Goal: Task Accomplishment & Management: Manage account settings

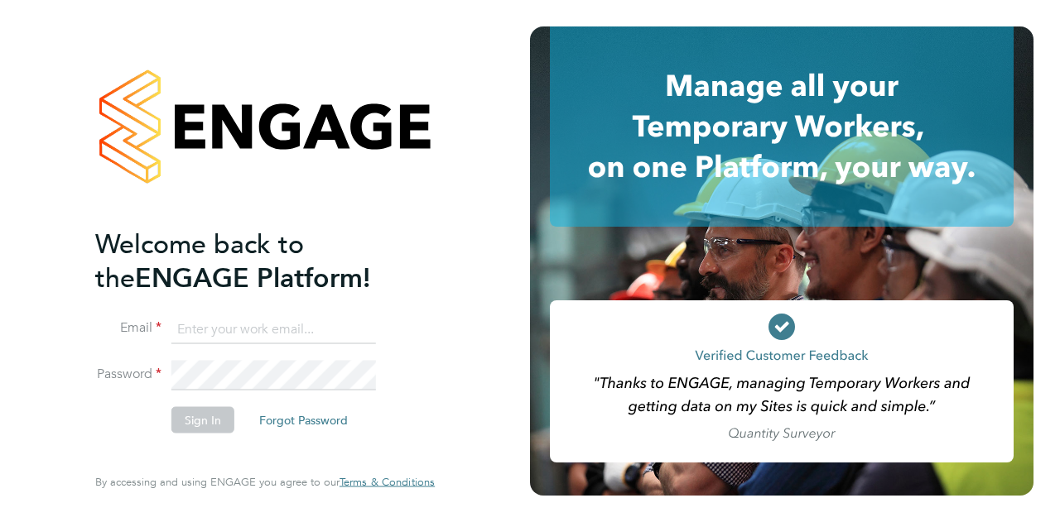
type input "[EMAIL_ADDRESS][DOMAIN_NAME]"
click at [215, 421] on button "Sign In" at bounding box center [202, 419] width 63 height 26
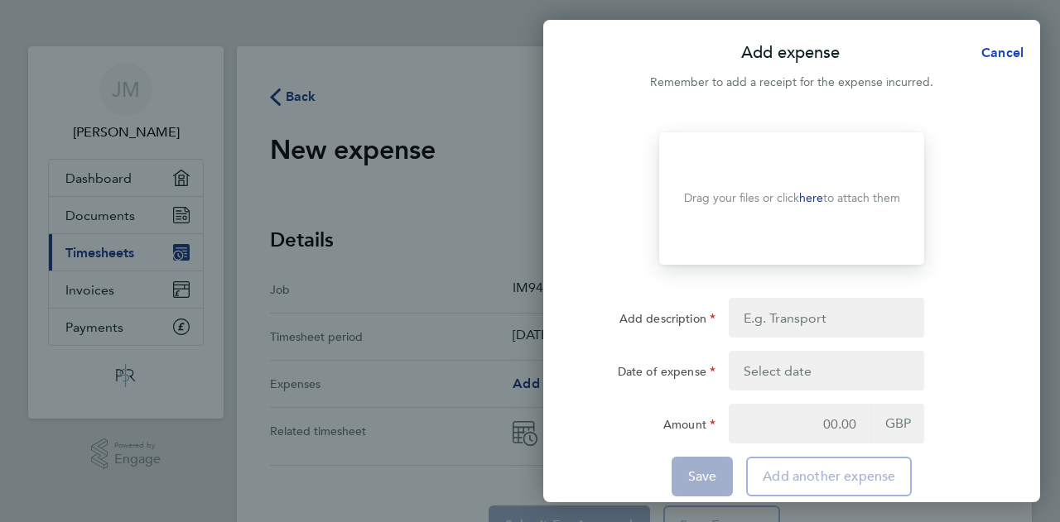
click at [1012, 48] on span "Cancel" at bounding box center [999, 53] width 47 height 16
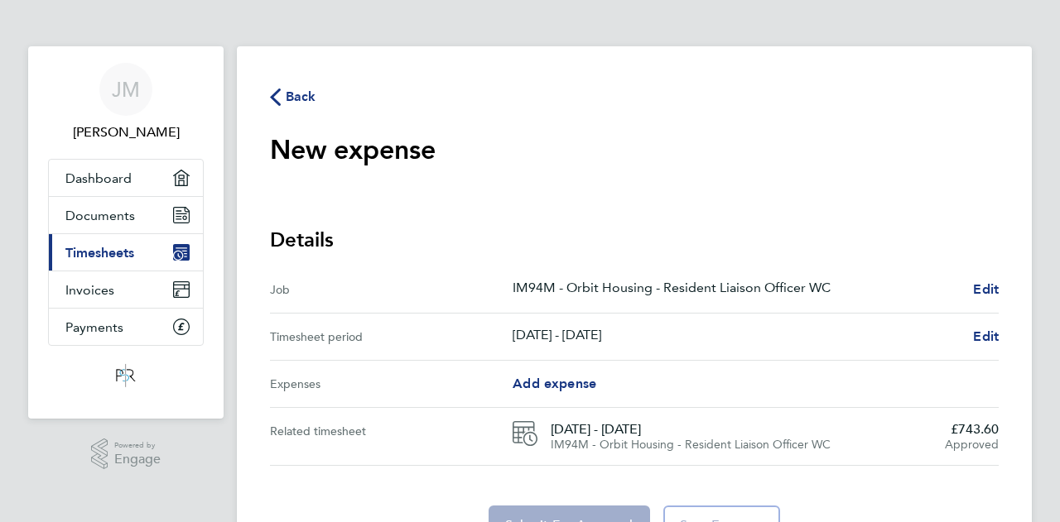
click at [277, 96] on icon "button" at bounding box center [275, 97] width 11 height 17
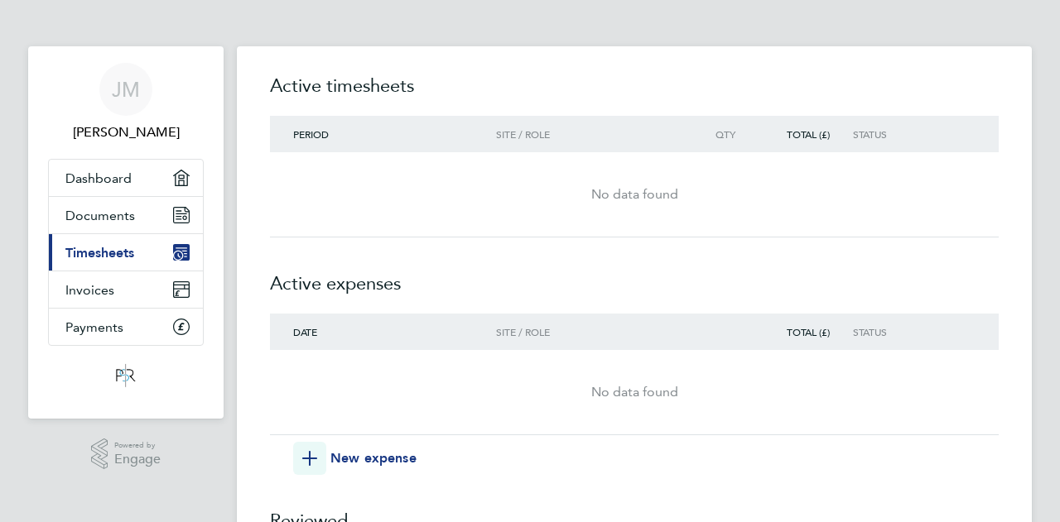
click at [625, 195] on div "No data found" at bounding box center [634, 195] width 728 height 20
click at [358, 84] on h2 "Active timesheets" at bounding box center [634, 94] width 728 height 43
click at [118, 249] on span "Timesheets" at bounding box center [99, 253] width 69 height 16
click at [296, 90] on h2 "Active timesheets" at bounding box center [634, 94] width 728 height 43
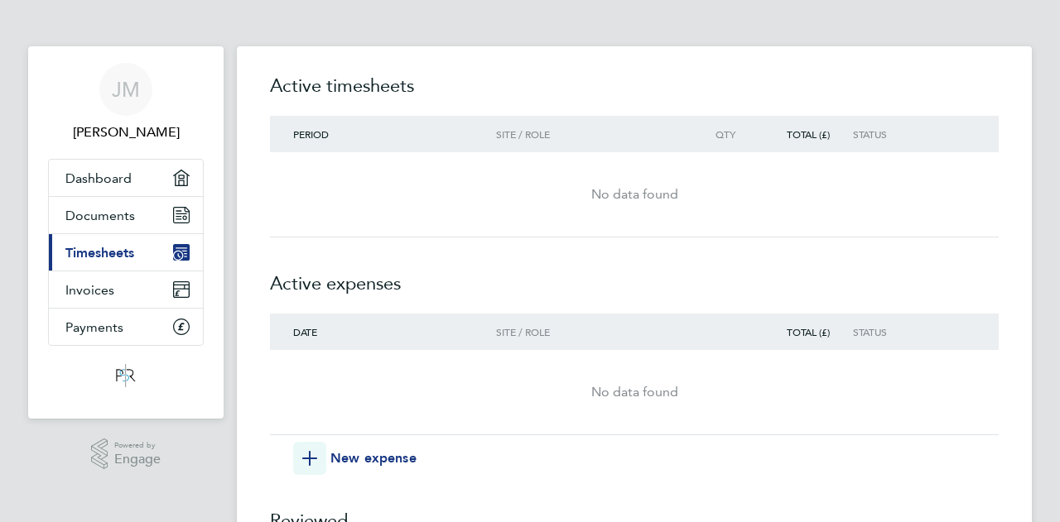
click at [315, 133] on span "Period" at bounding box center [311, 133] width 36 height 13
click at [627, 204] on div "No data found" at bounding box center [634, 195] width 728 height 60
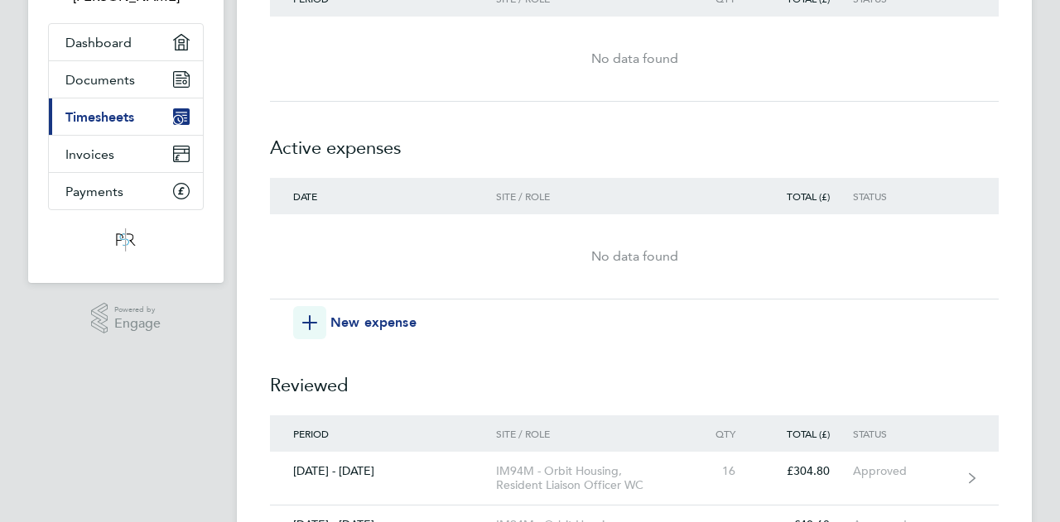
scroll to position [83, 0]
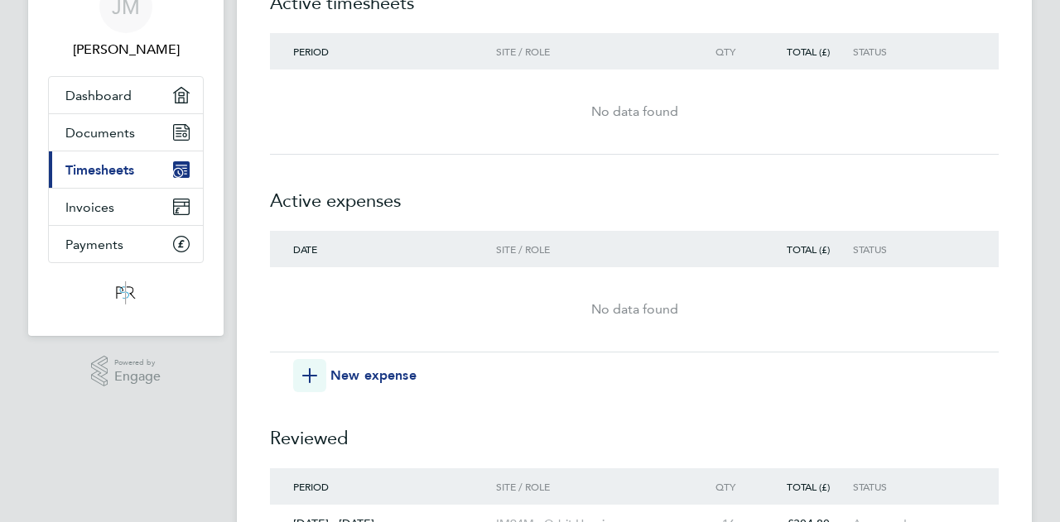
click at [315, 48] on span "Period" at bounding box center [311, 51] width 36 height 13
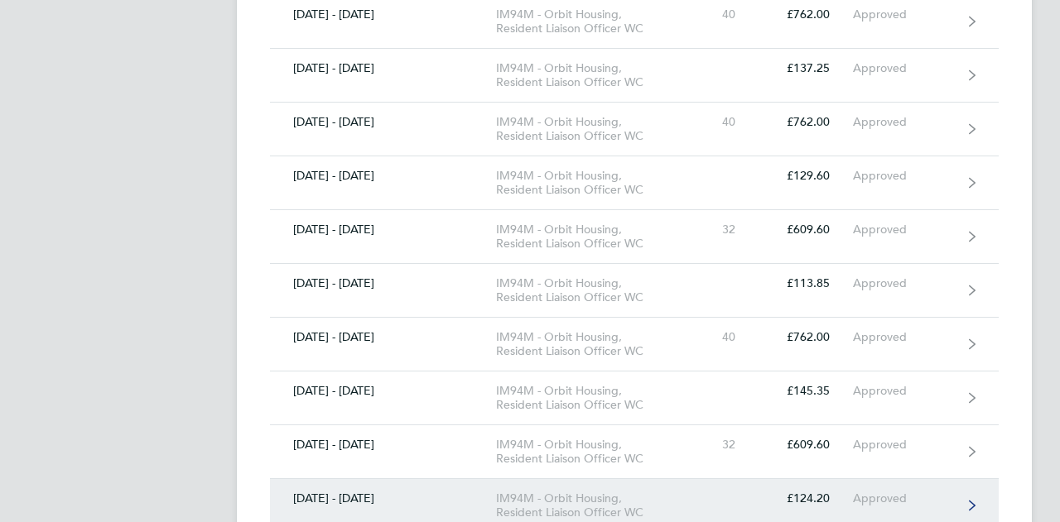
scroll to position [2152, 0]
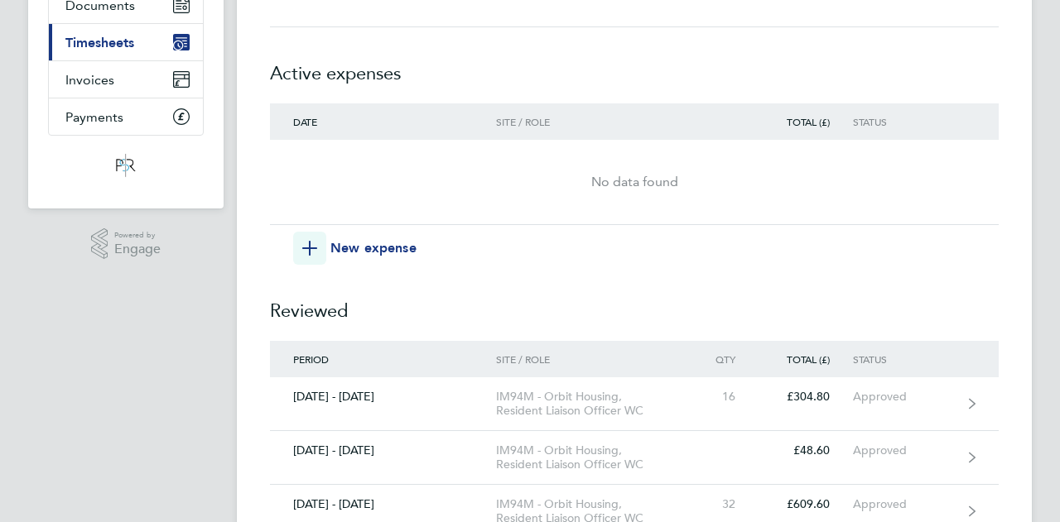
scroll to position [0, 0]
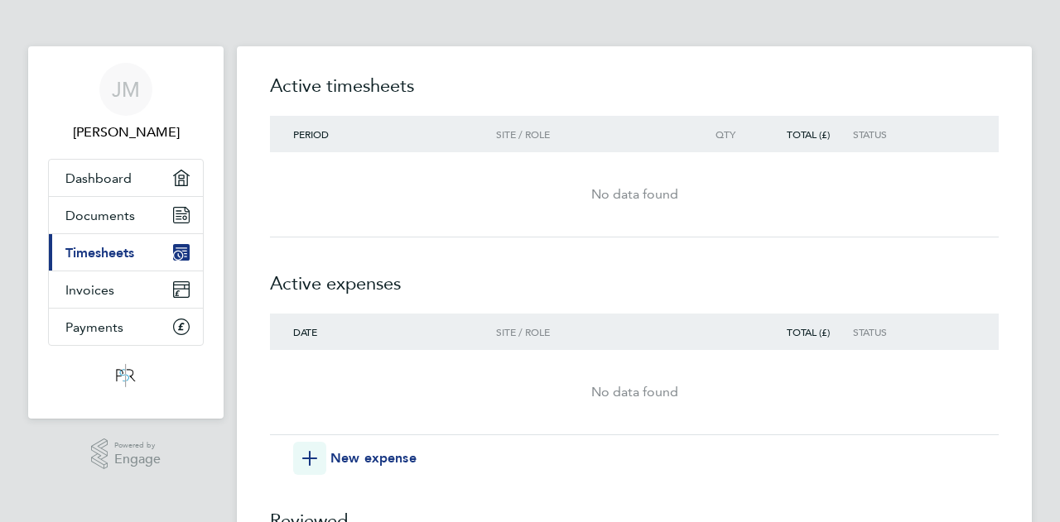
click at [651, 199] on div "No data found" at bounding box center [634, 195] width 728 height 20
click at [368, 89] on h2 "Active timesheets" at bounding box center [634, 94] width 728 height 43
click at [102, 178] on span "Dashboard" at bounding box center [98, 179] width 66 height 16
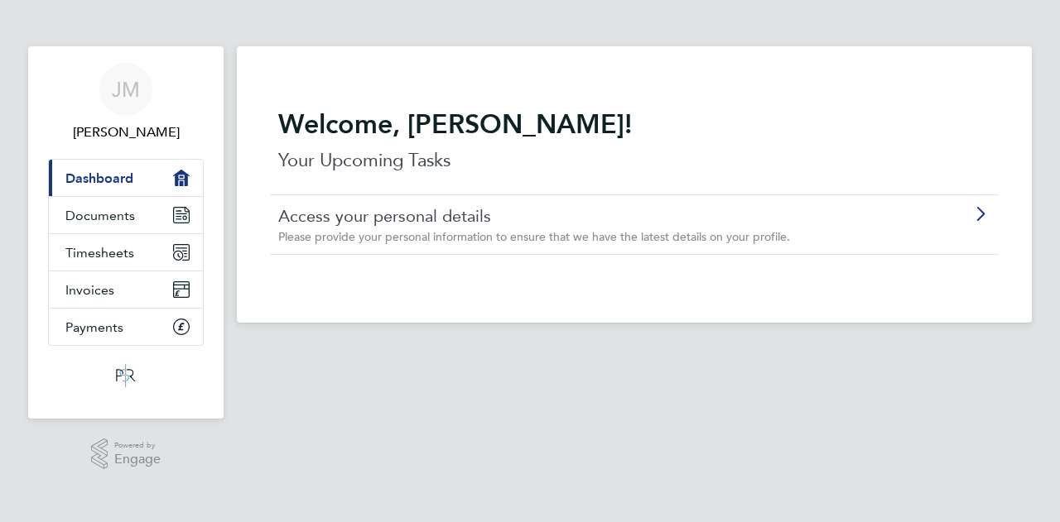
click at [978, 214] on icon at bounding box center [979, 214] width 21 height 13
click at [87, 248] on span "Timesheets" at bounding box center [99, 253] width 69 height 16
